Goal: Check status: Check status

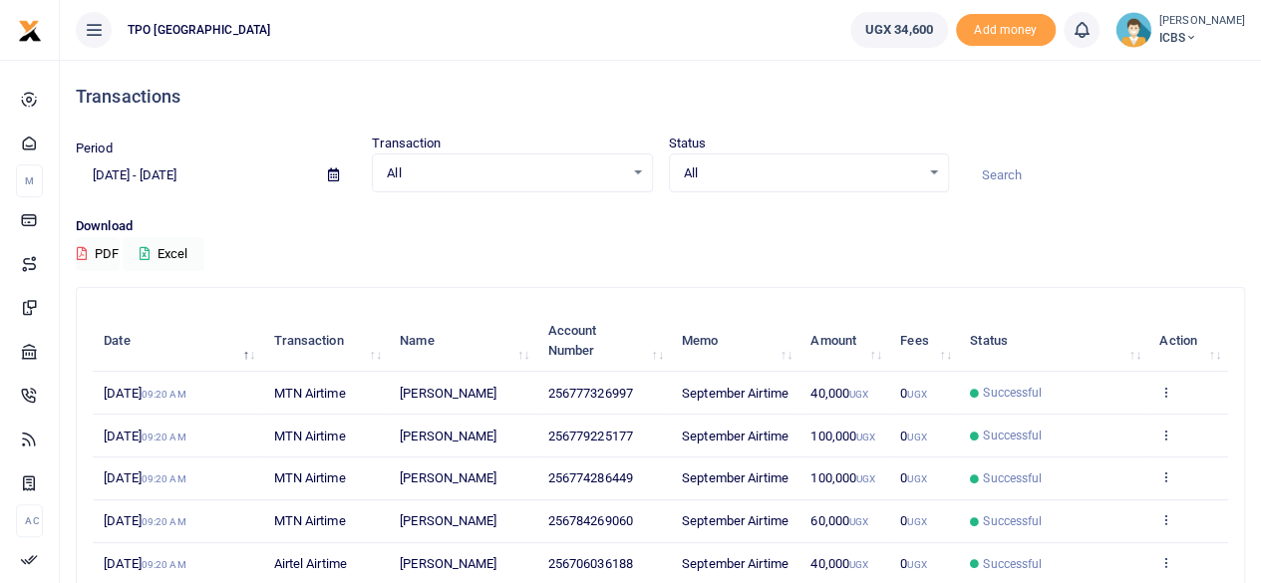
click at [232, 115] on div "Transactions" at bounding box center [660, 97] width 1169 height 74
click at [329, 173] on icon at bounding box center [333, 174] width 11 height 13
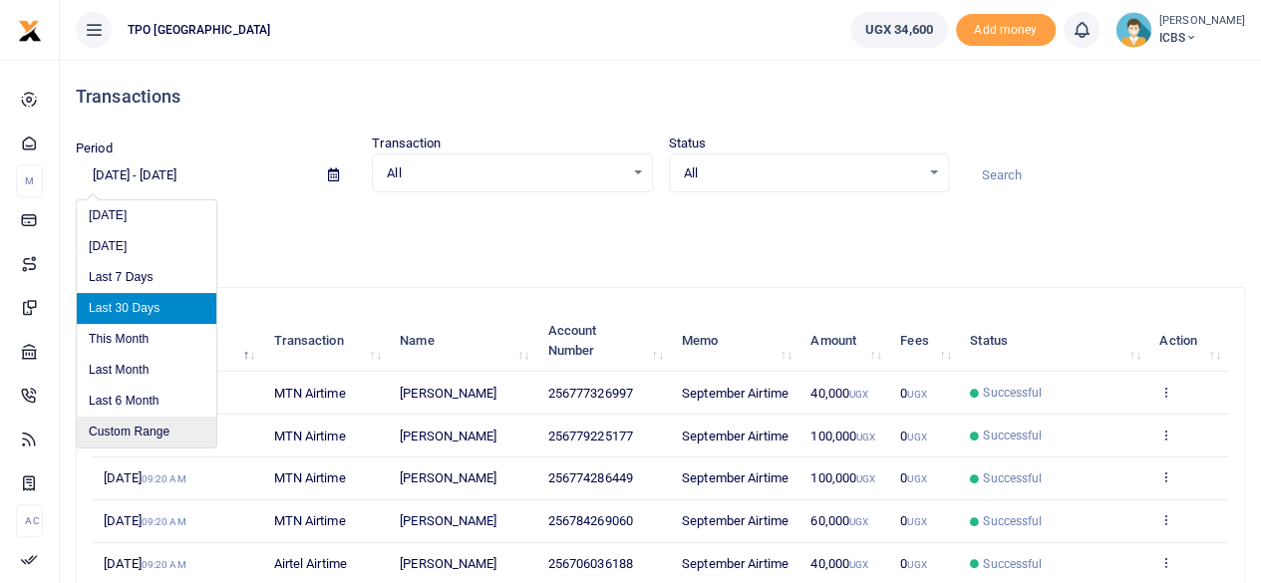
click at [120, 437] on li "Custom Range" at bounding box center [147, 432] width 140 height 31
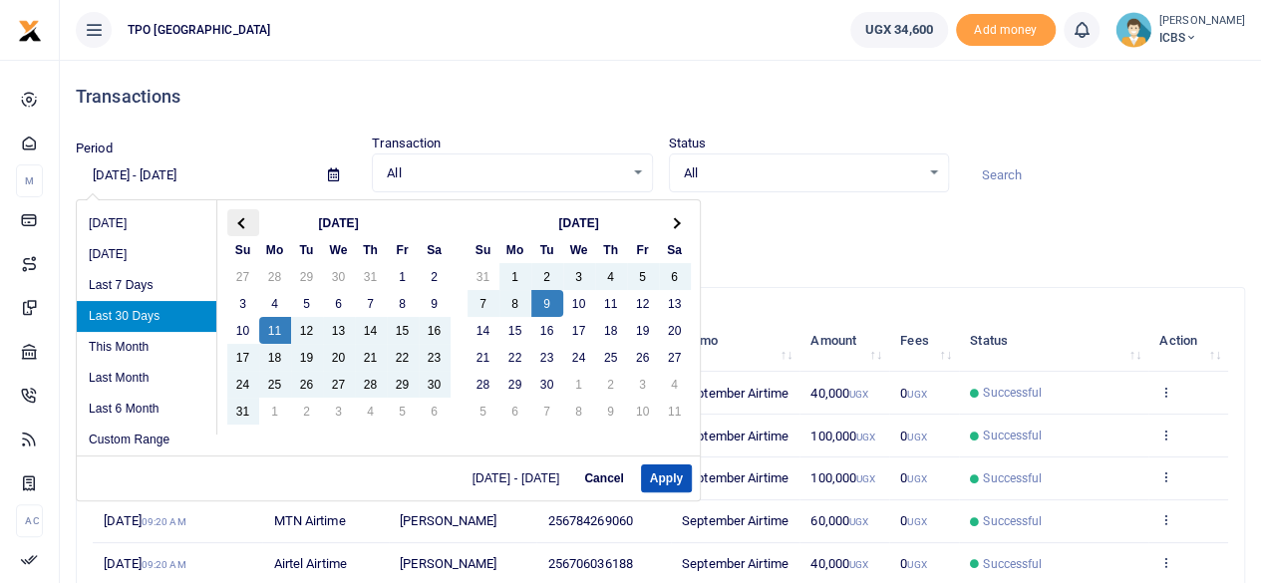
click at [245, 220] on span at bounding box center [242, 222] width 11 height 11
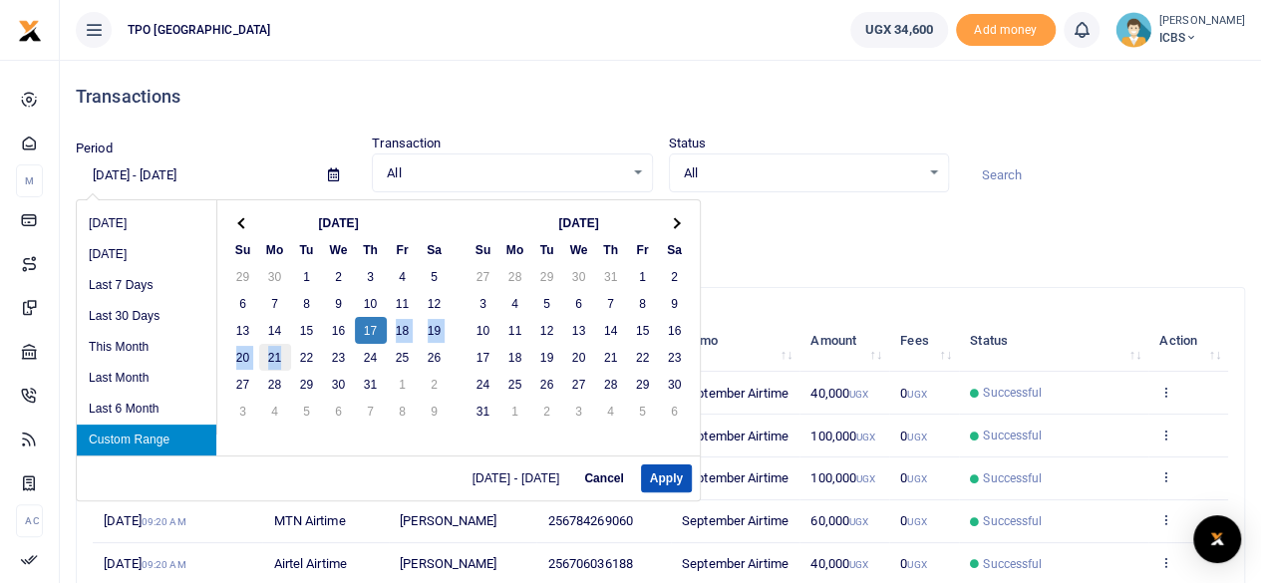
drag, startPoint x: 376, startPoint y: 330, endPoint x: 278, endPoint y: 349, distance: 99.5
click at [656, 477] on button "Apply" at bounding box center [666, 478] width 51 height 28
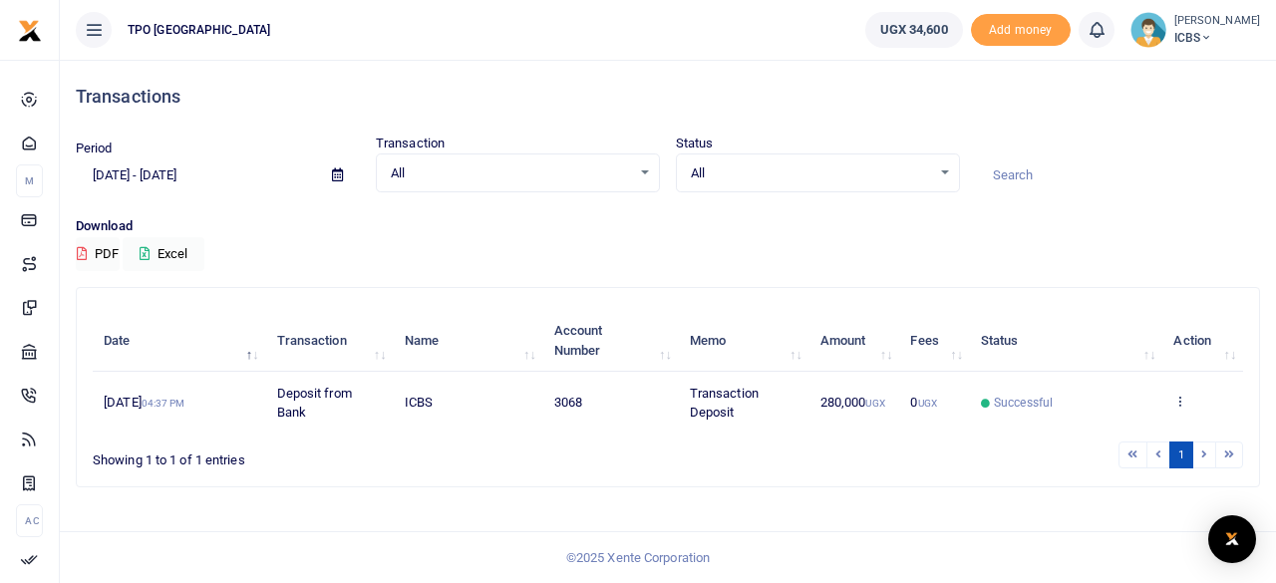
click at [752, 240] on div "Download PDF Excel" at bounding box center [668, 243] width 1184 height 55
click at [337, 182] on span at bounding box center [337, 175] width 45 height 34
click at [335, 174] on icon at bounding box center [337, 174] width 11 height 13
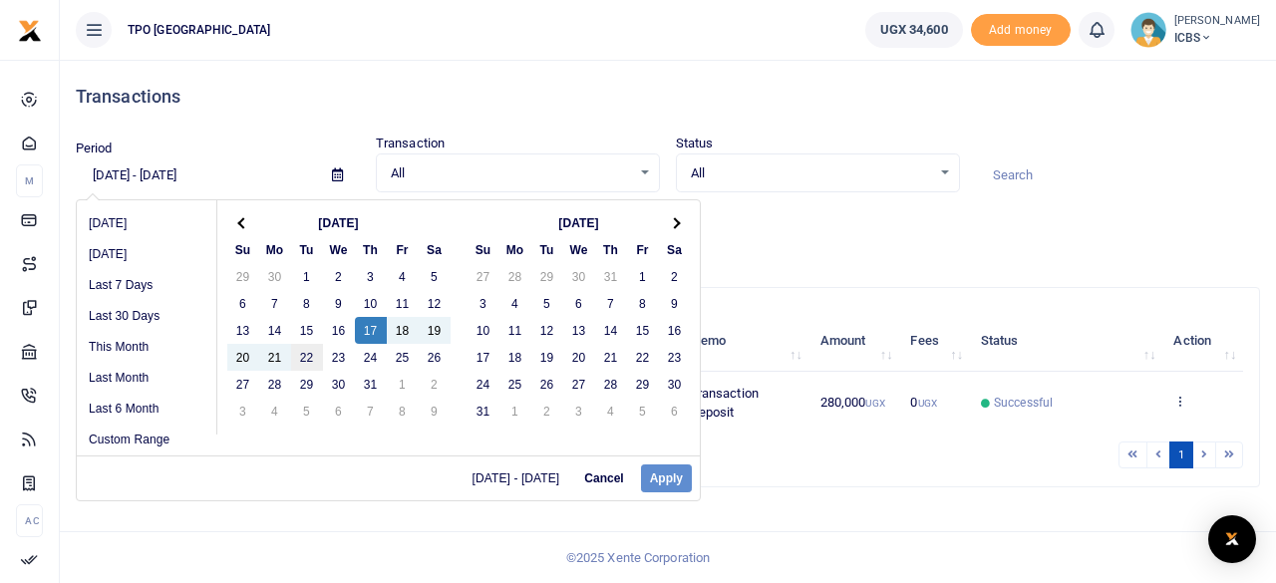
drag, startPoint x: 373, startPoint y: 326, endPoint x: 309, endPoint y: 353, distance: 69.2
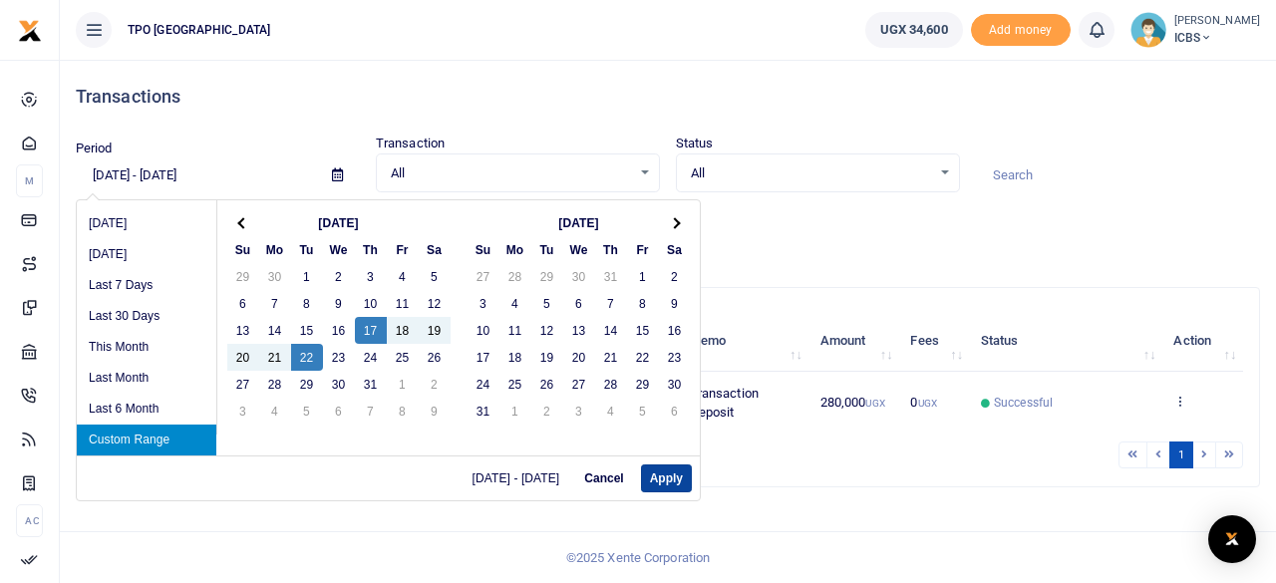
click at [654, 480] on button "Apply" at bounding box center [666, 478] width 51 height 28
type input "[DATE] - [DATE]"
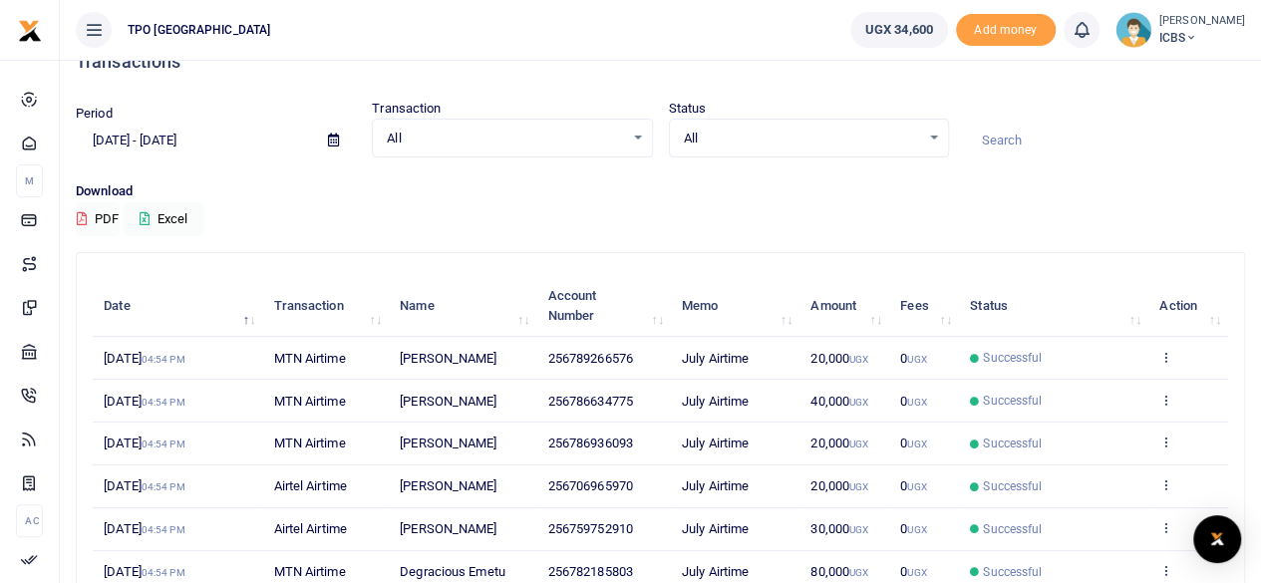
scroll to position [199, 0]
